Goal: Task Accomplishment & Management: Manage account settings

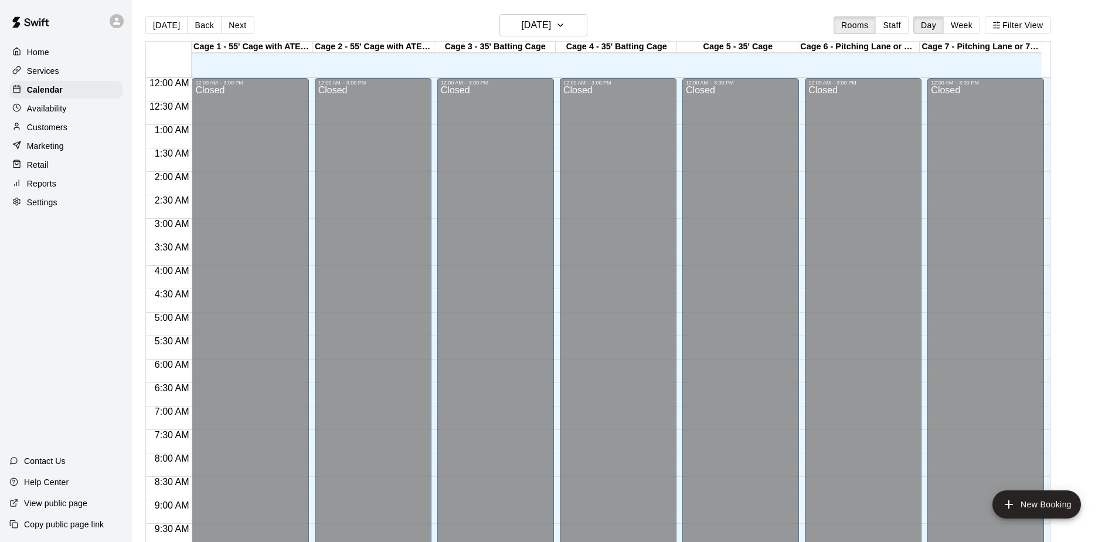
scroll to position [613, 0]
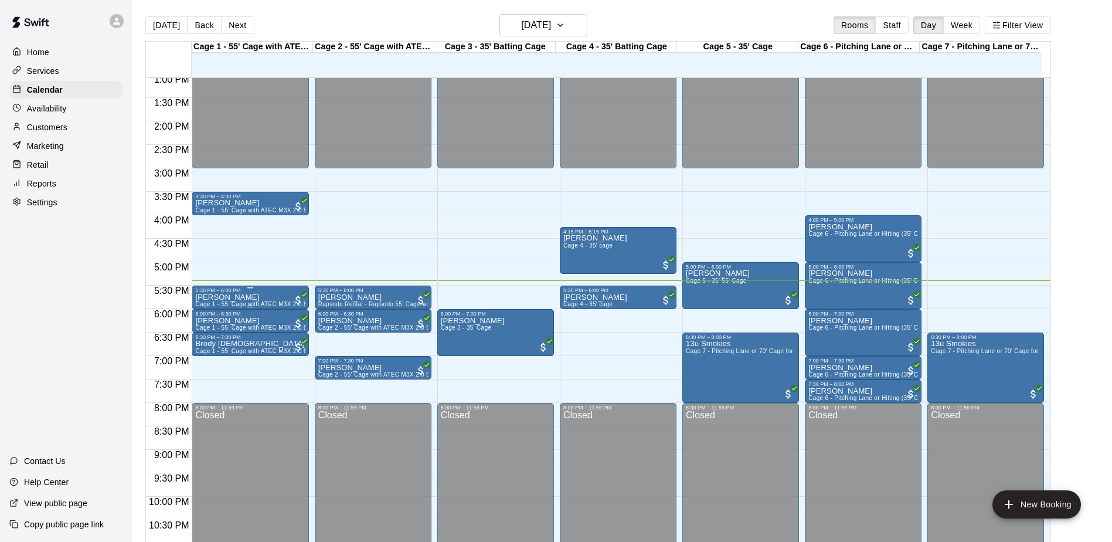
click at [234, 303] on span "Cage 1 - 55' Cage with ATEC M3X 2.0 Baseball Pitching Machine with Auto Feeder" at bounding box center [310, 304] width 230 height 6
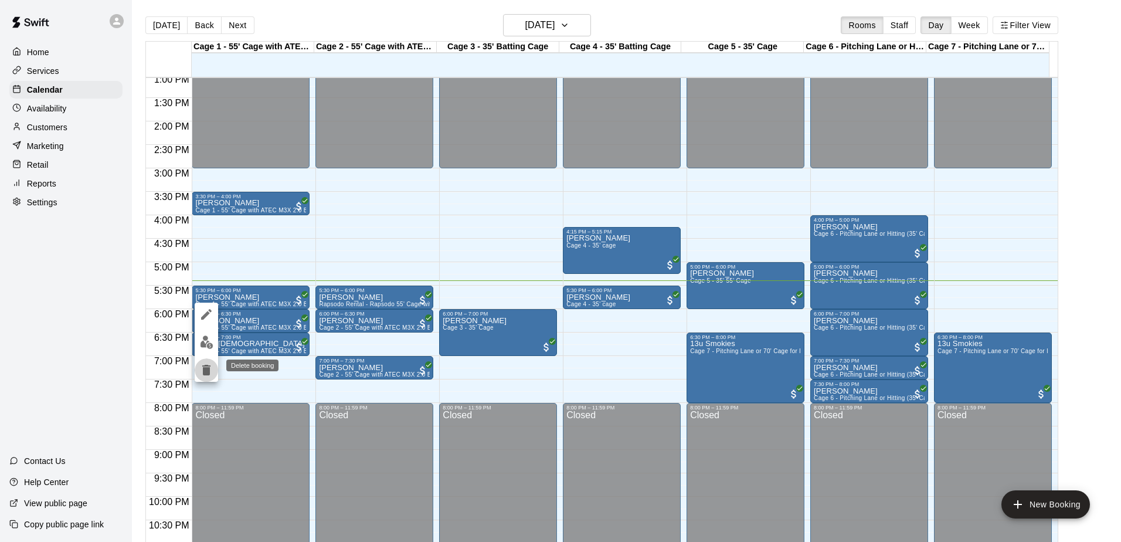
click at [208, 370] on icon "delete" at bounding box center [206, 370] width 8 height 11
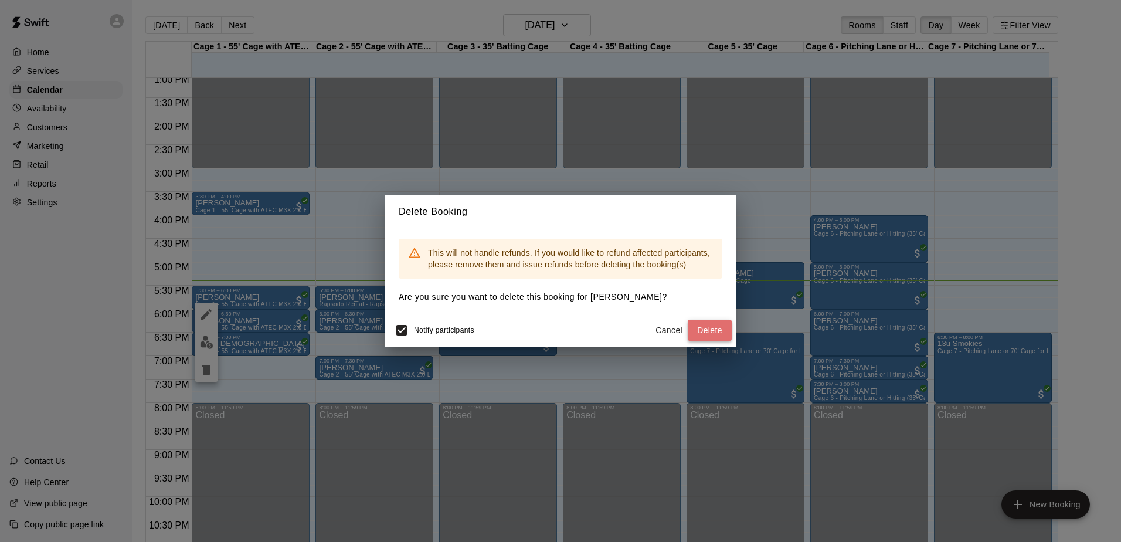
click at [713, 332] on button "Delete" at bounding box center [710, 330] width 44 height 22
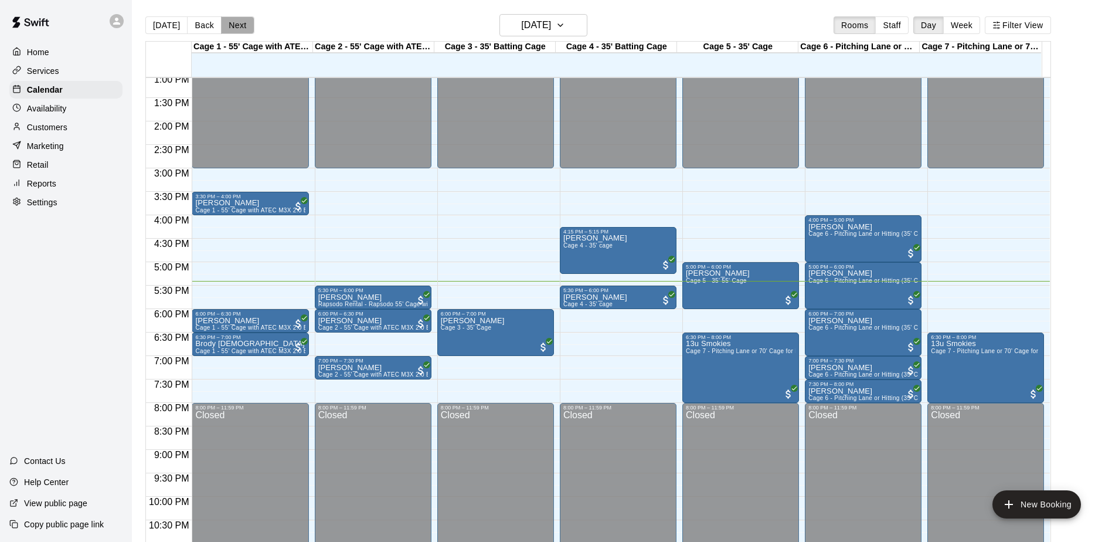
click at [235, 30] on button "Next" at bounding box center [237, 25] width 33 height 18
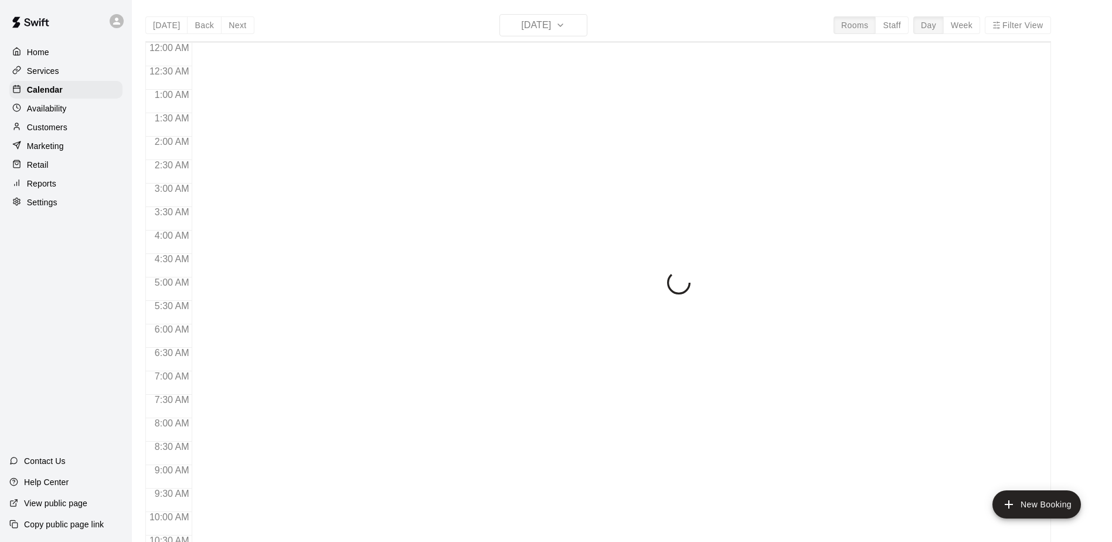
scroll to position [613, 0]
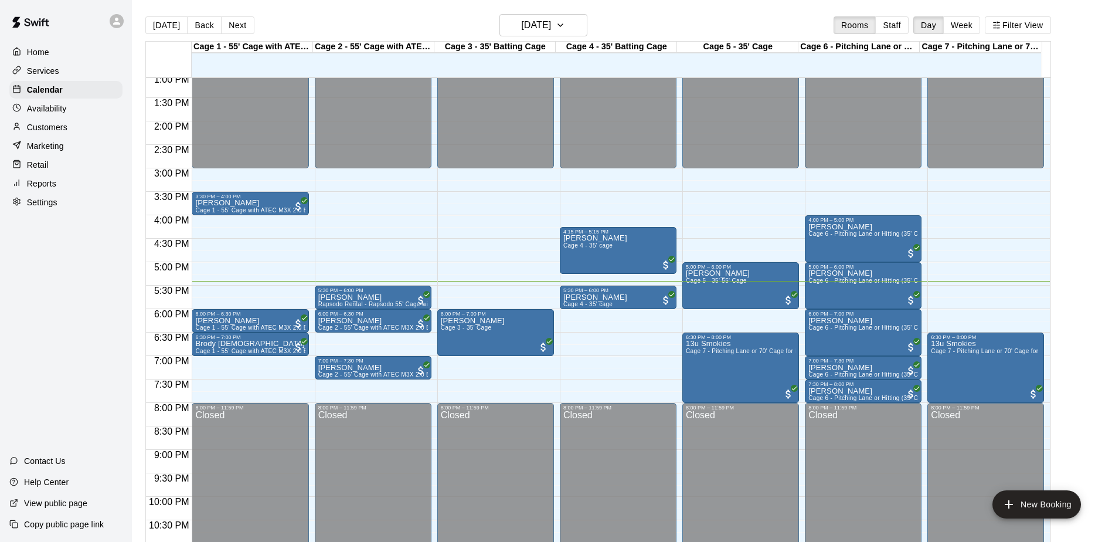
click at [232, 26] on button "Next" at bounding box center [237, 25] width 33 height 18
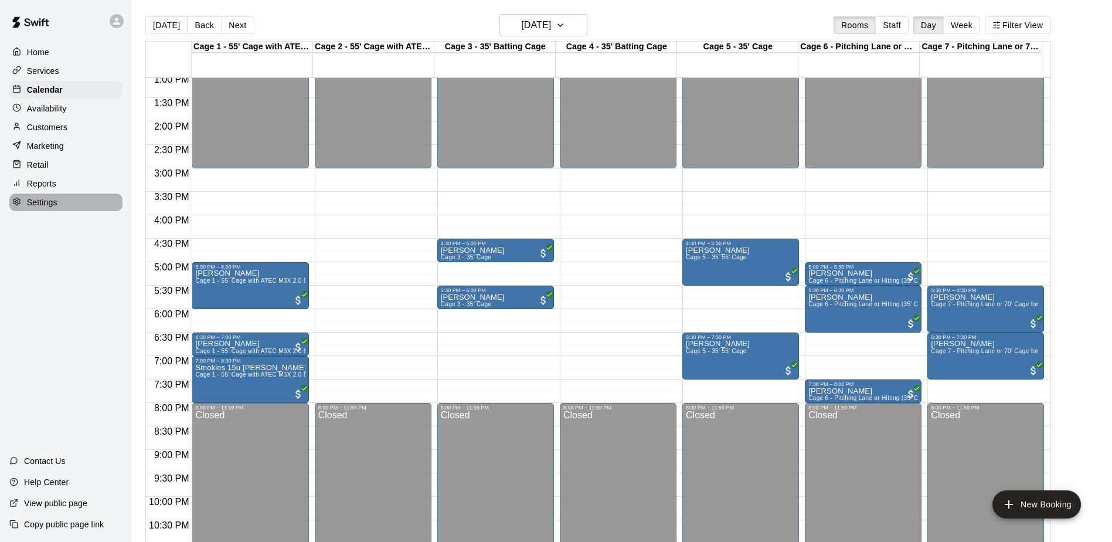
click at [53, 208] on p "Settings" at bounding box center [42, 202] width 30 height 12
select select "**"
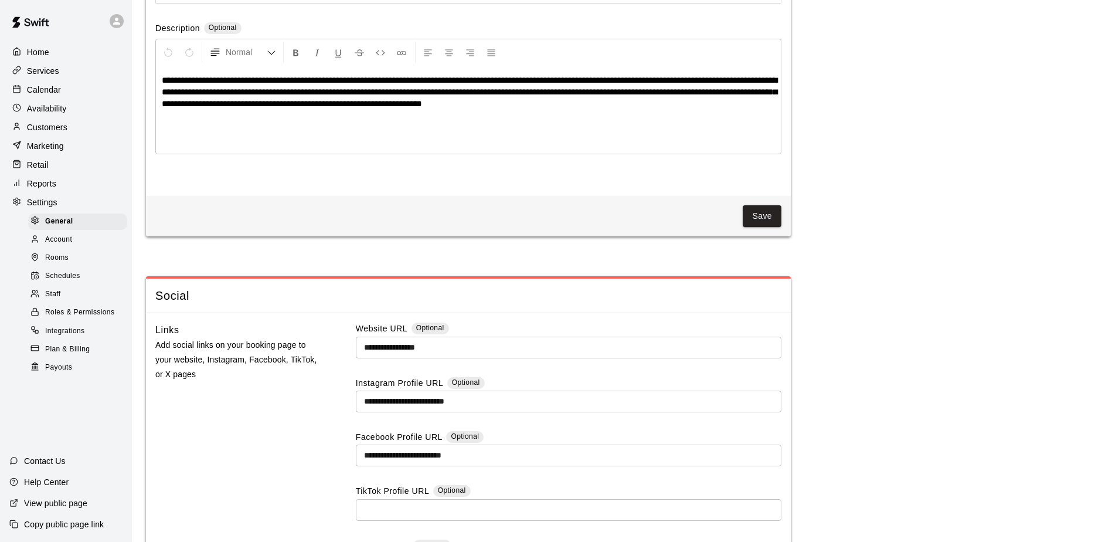
scroll to position [2744, 0]
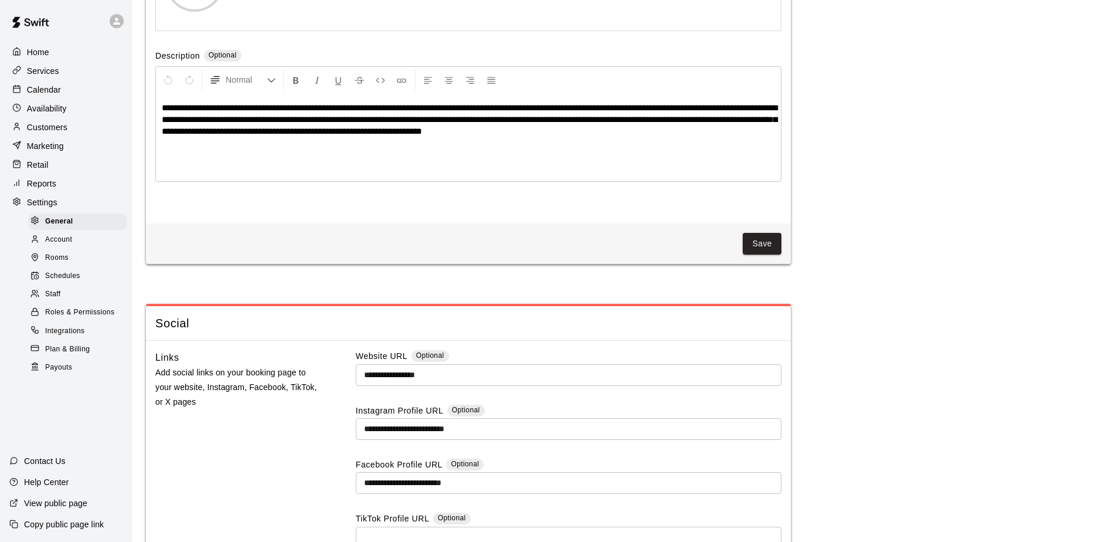
click at [62, 246] on span "Account" at bounding box center [58, 240] width 27 height 12
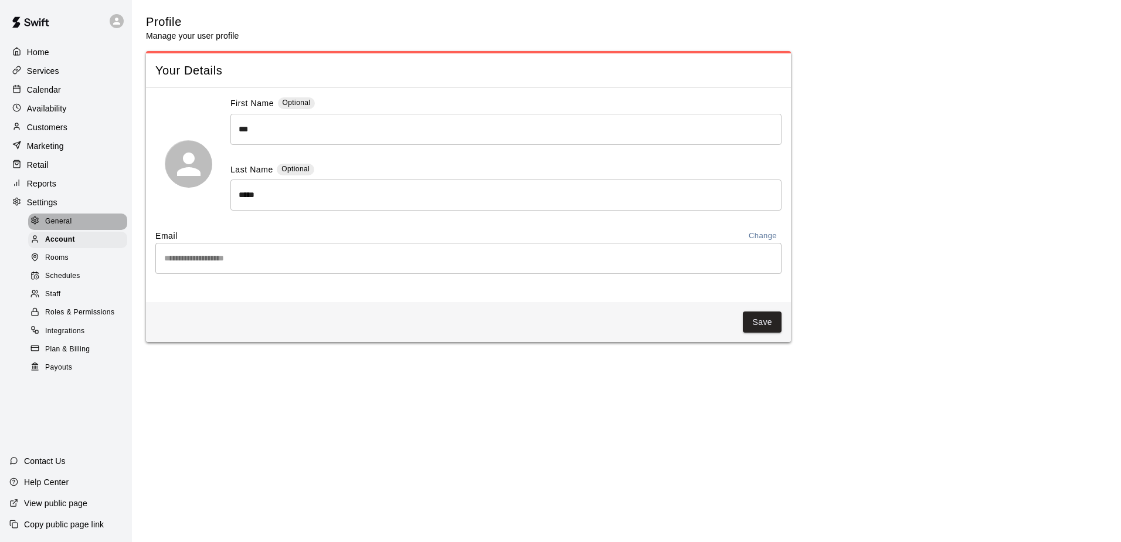
click at [63, 227] on span "General" at bounding box center [58, 222] width 27 height 12
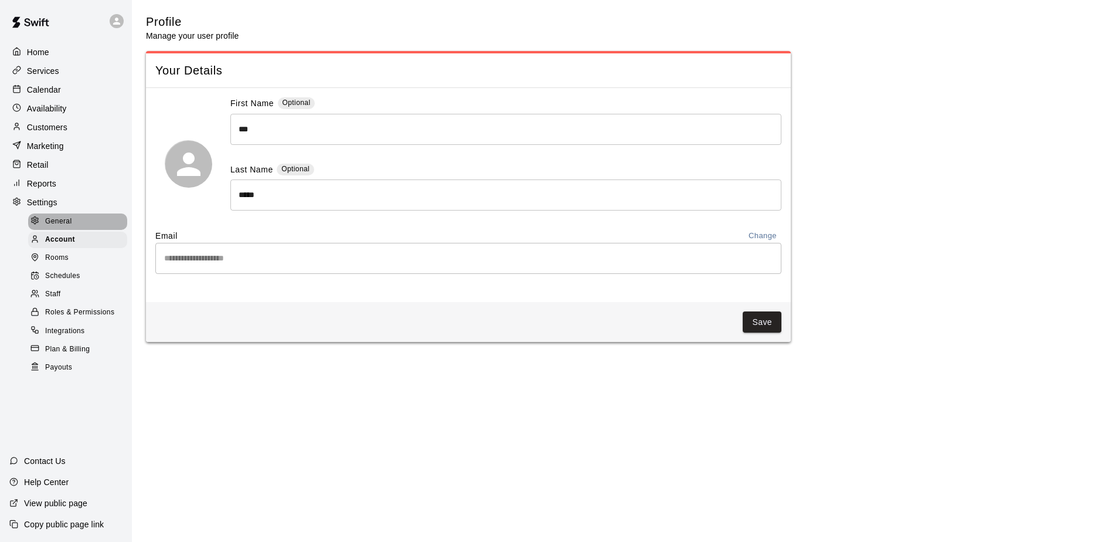
scroll to position [2367, 0]
select select "**"
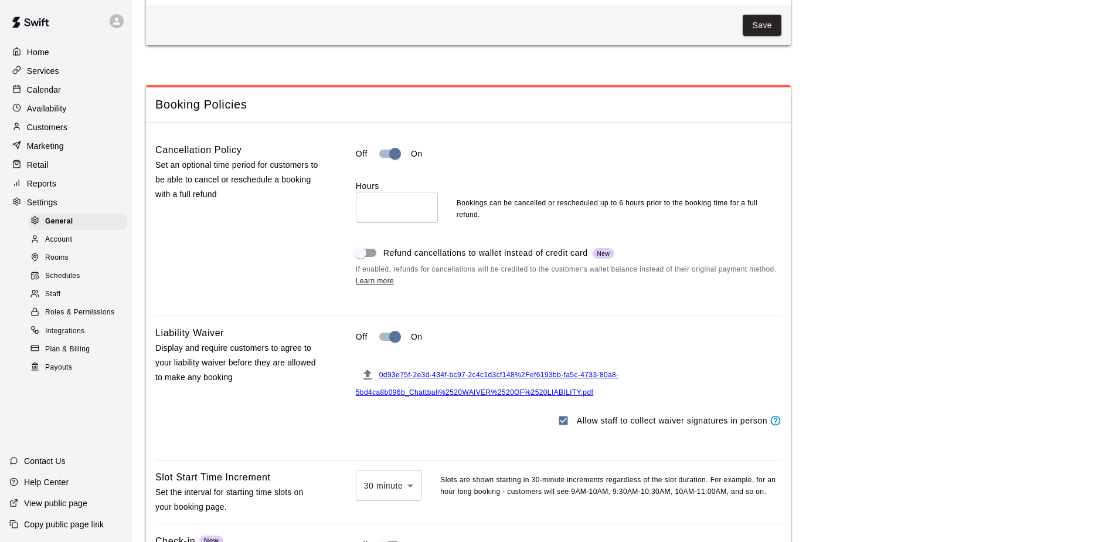
scroll to position [784, 0]
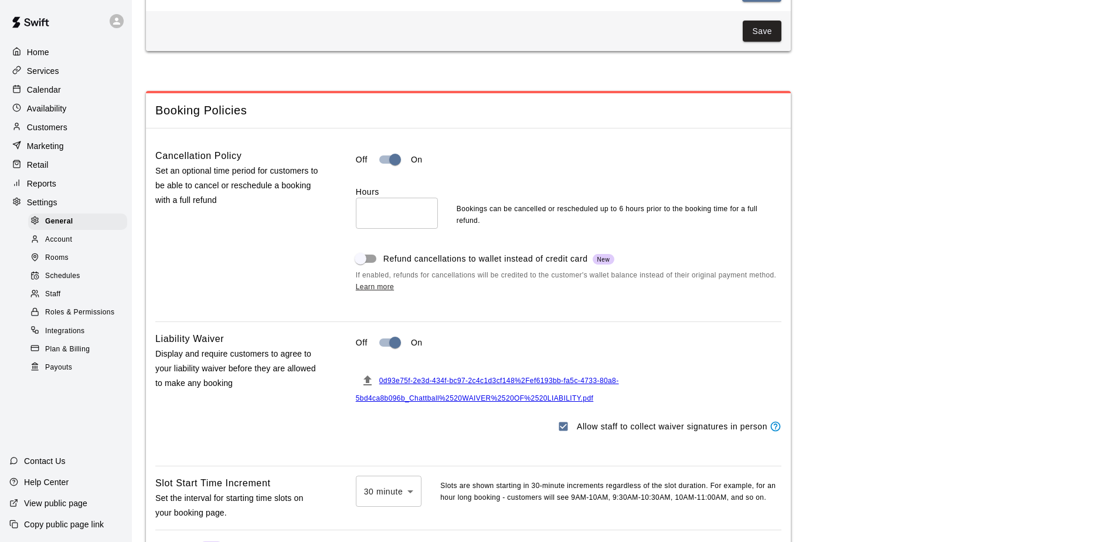
click at [57, 91] on p "Calendar" at bounding box center [44, 90] width 34 height 12
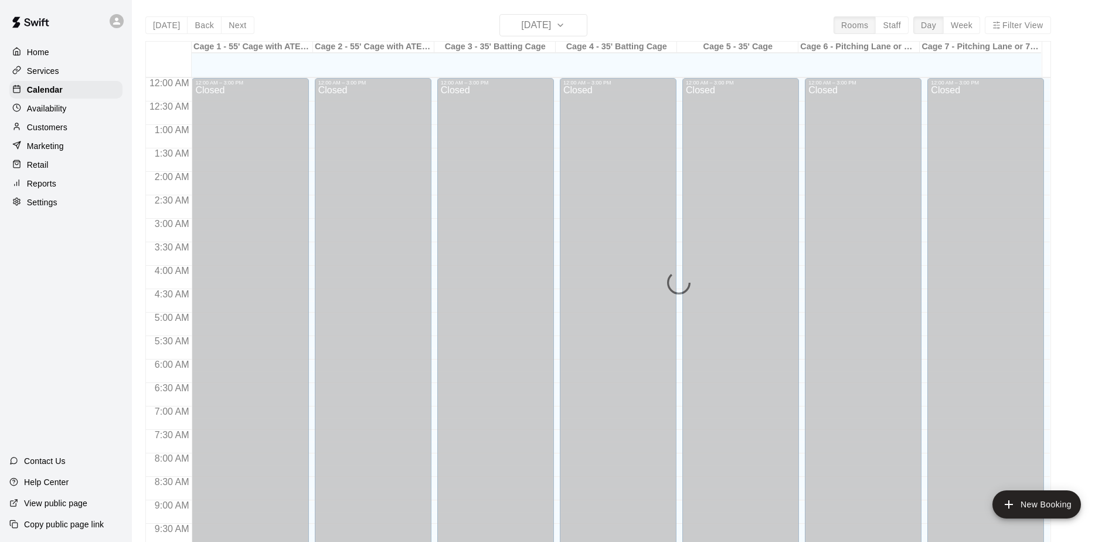
scroll to position [613, 0]
